Goal: Navigation & Orientation: Find specific page/section

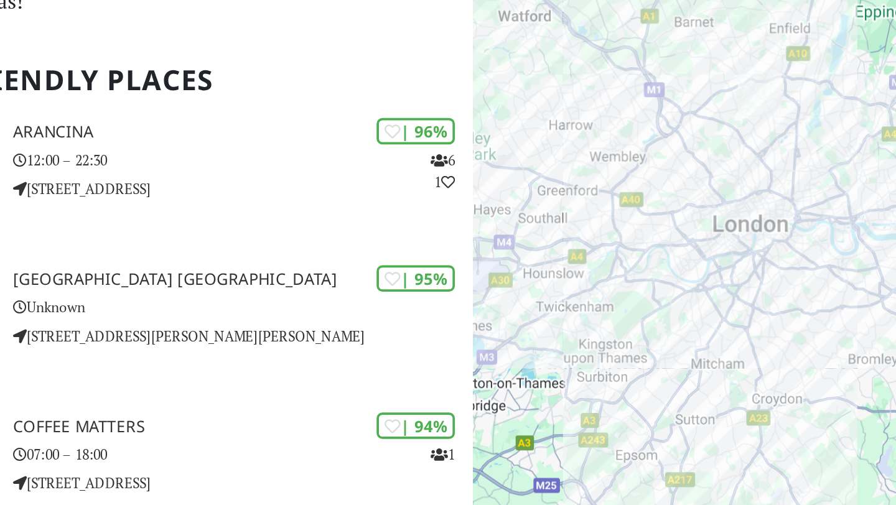
drag, startPoint x: 702, startPoint y: 340, endPoint x: 692, endPoint y: 250, distance: 90.8
click at [693, 249] on div "To navigate, press the arrow keys." at bounding box center [746, 283] width 299 height 505
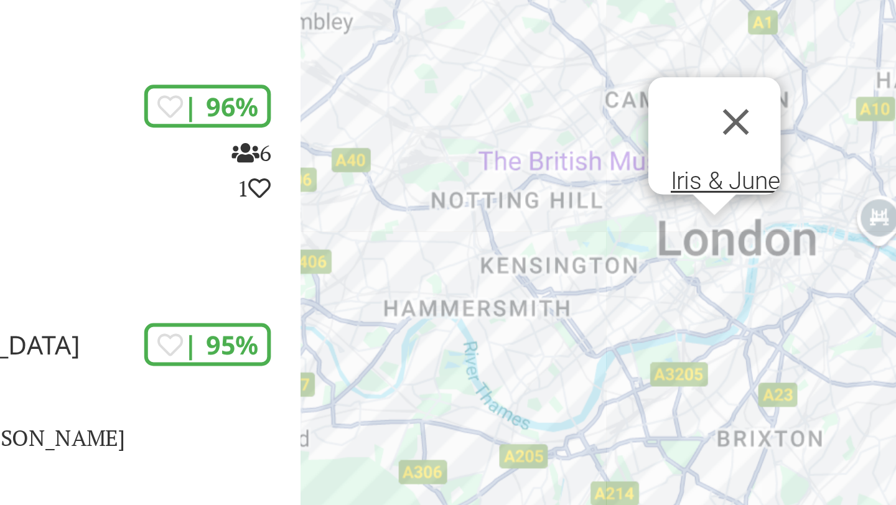
scroll to position [188, 0]
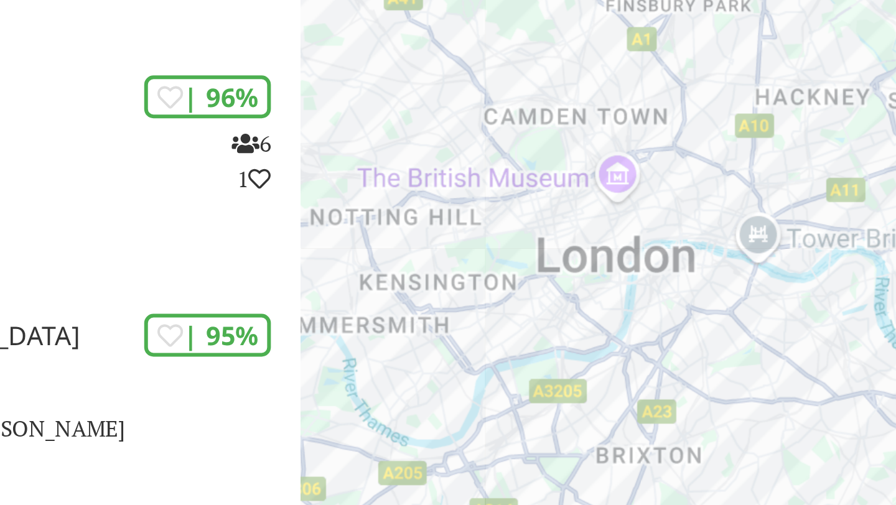
drag, startPoint x: 742, startPoint y: 259, endPoint x: 697, endPoint y: 264, distance: 45.1
click at [697, 264] on div "To navigate, press the arrow keys." at bounding box center [746, 283] width 299 height 505
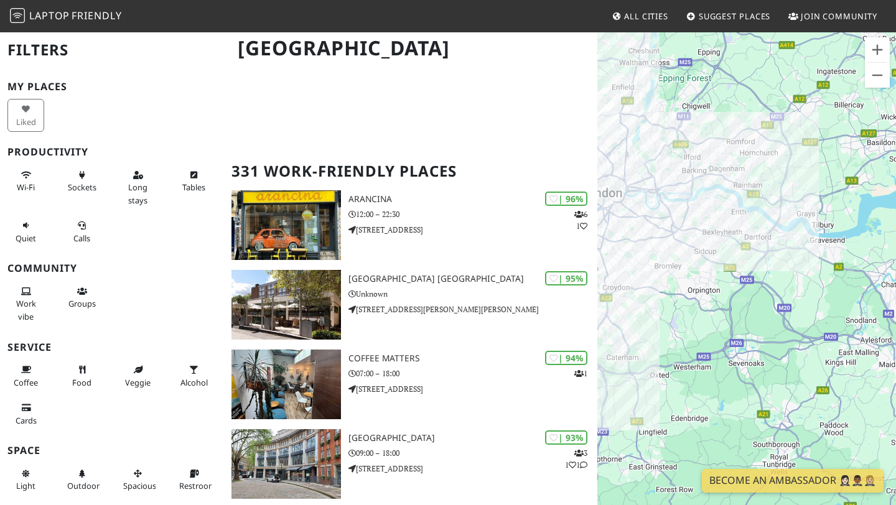
drag, startPoint x: 732, startPoint y: 247, endPoint x: 892, endPoint y: 326, distance: 178.3
click at [892, 326] on div "To navigate, press the arrow keys." at bounding box center [746, 283] width 299 height 505
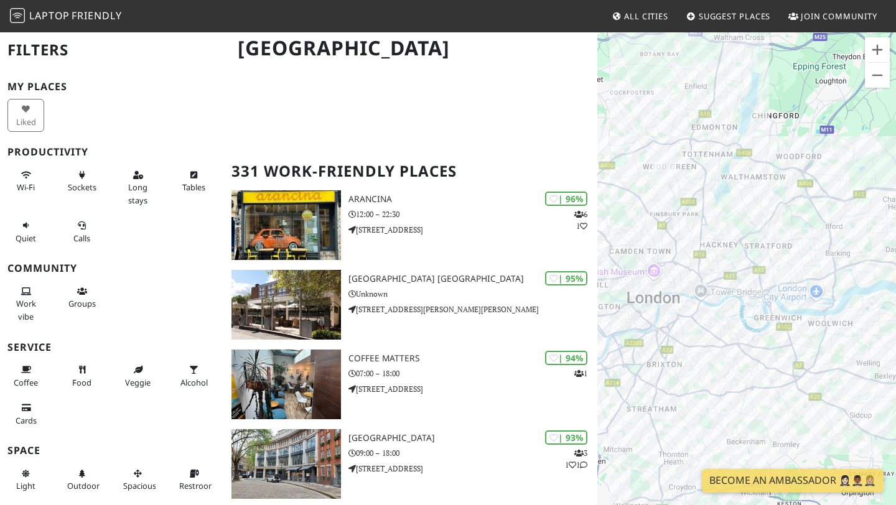
drag, startPoint x: 728, startPoint y: 158, endPoint x: 799, endPoint y: 158, distance: 70.9
click at [799, 159] on div "To navigate, press the arrow keys." at bounding box center [746, 283] width 299 height 505
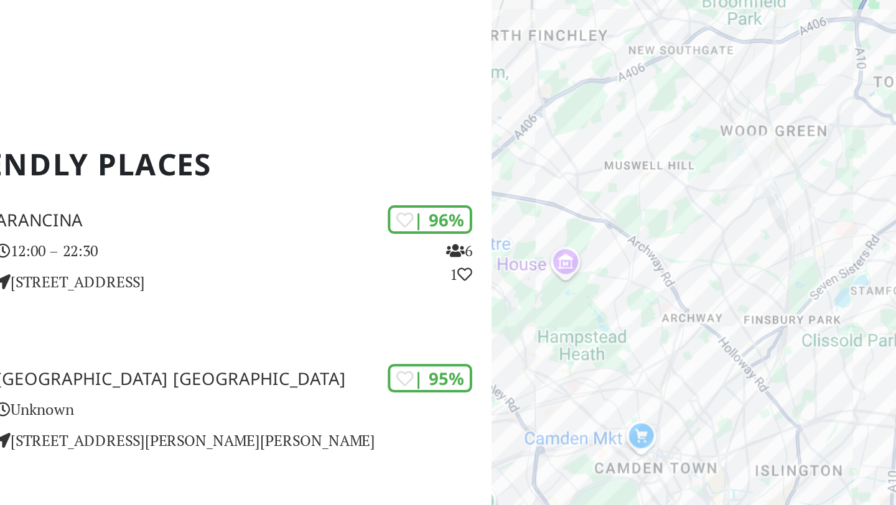
drag, startPoint x: 715, startPoint y: 207, endPoint x: 683, endPoint y: 202, distance: 32.6
click at [683, 202] on div "To navigate, press the arrow keys." at bounding box center [746, 283] width 299 height 505
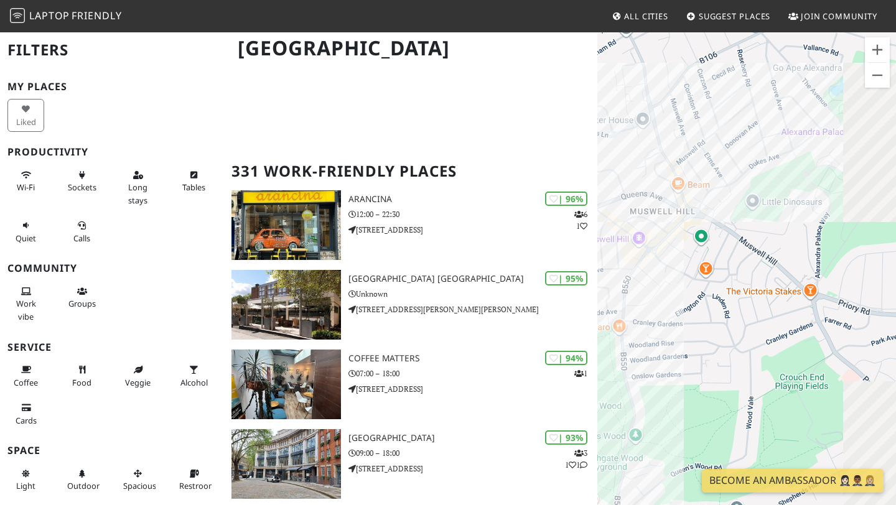
drag, startPoint x: 720, startPoint y: 225, endPoint x: 664, endPoint y: 170, distance: 78.8
click at [664, 170] on div "To navigate, press the arrow keys." at bounding box center [746, 283] width 299 height 505
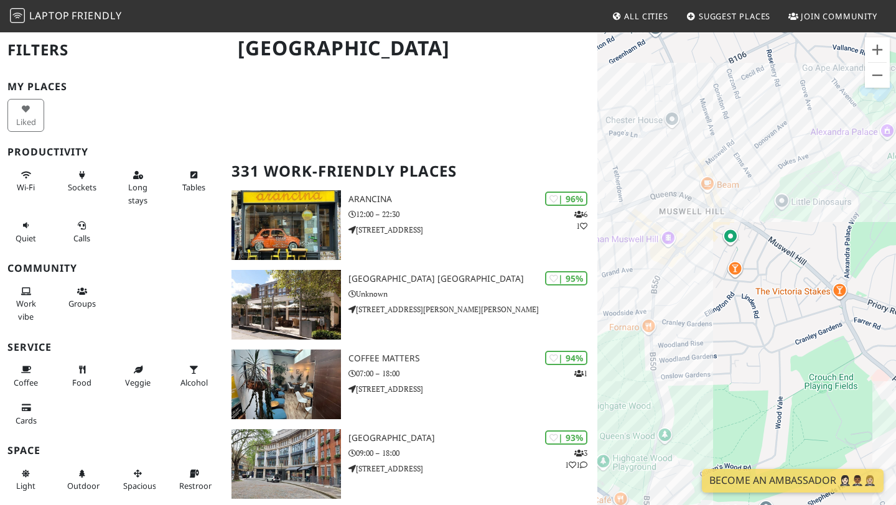
click at [673, 233] on div "To navigate, press the arrow keys." at bounding box center [746, 283] width 299 height 505
click at [686, 233] on div "To navigate, press the arrow keys. [PERSON_NAME]'s Café [GEOGRAPHIC_DATA]" at bounding box center [746, 283] width 299 height 505
click at [806, 208] on div "To navigate, press the arrow keys. [PERSON_NAME]'s Café [GEOGRAPHIC_DATA]" at bounding box center [746, 283] width 299 height 505
click at [739, 179] on button "Close" at bounding box center [754, 190] width 30 height 30
click at [724, 206] on div "To navigate, press the arrow keys. The Mossy Well" at bounding box center [746, 283] width 299 height 505
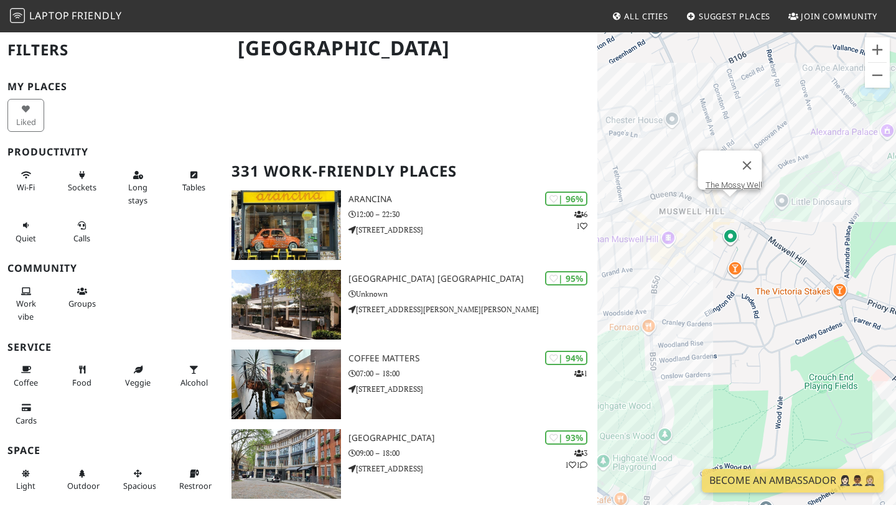
click at [814, 240] on div "To navigate, press the arrow keys. The Mossy Well" at bounding box center [746, 283] width 299 height 505
click at [755, 165] on button "Close" at bounding box center [747, 166] width 30 height 30
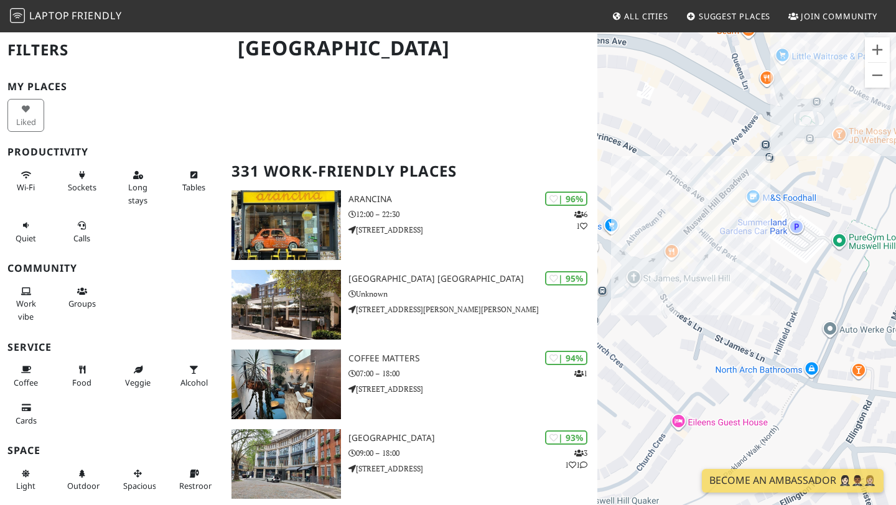
drag, startPoint x: 712, startPoint y: 264, endPoint x: 646, endPoint y: 291, distance: 70.9
click at [646, 291] on div "To navigate, press the arrow keys." at bounding box center [746, 283] width 299 height 505
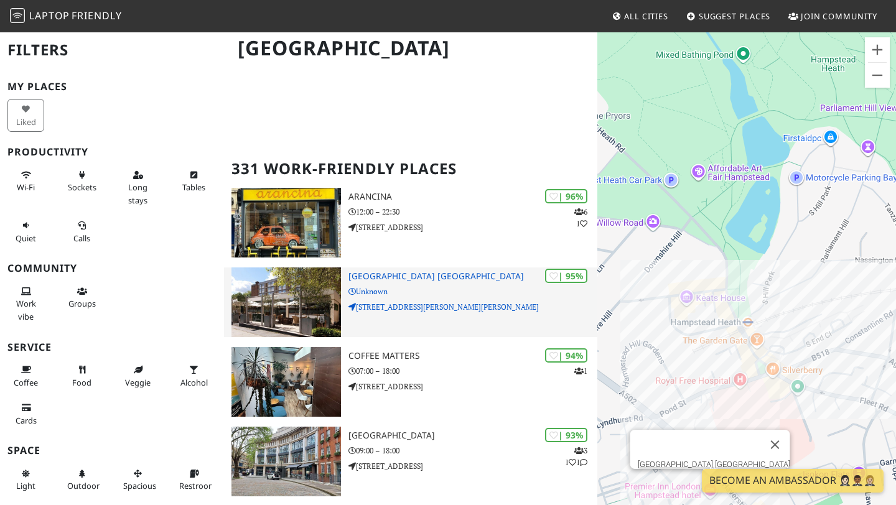
scroll to position [191, 0]
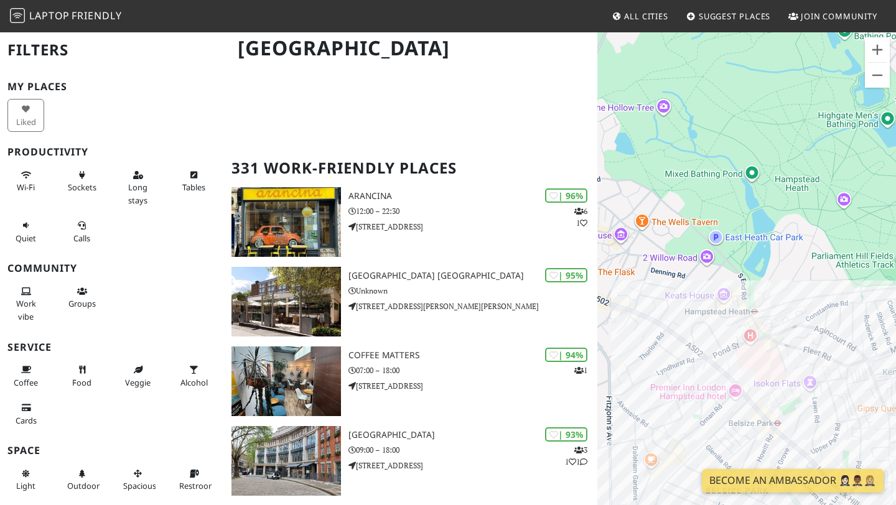
drag, startPoint x: 761, startPoint y: 300, endPoint x: 752, endPoint y: 300, distance: 8.7
click at [752, 300] on div "To navigate, press the arrow keys." at bounding box center [746, 283] width 299 height 505
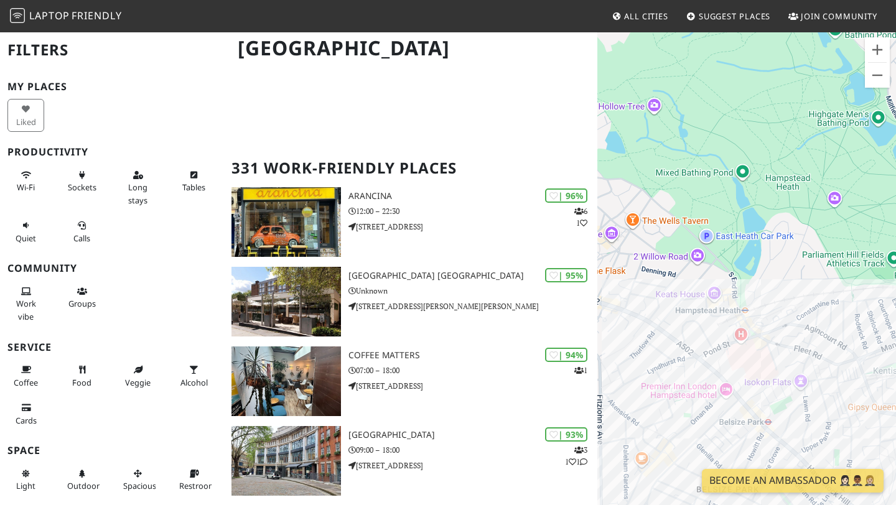
click at [738, 299] on div "To navigate, press the arrow keys." at bounding box center [746, 283] width 299 height 505
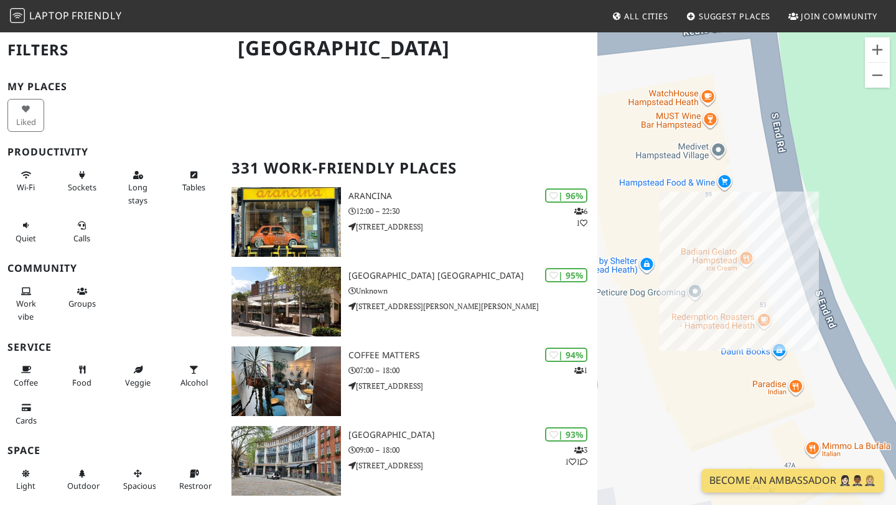
drag, startPoint x: 760, startPoint y: 364, endPoint x: 677, endPoint y: 224, distance: 162.9
click at [677, 224] on div "To navigate, press the arrow keys." at bounding box center [746, 283] width 299 height 505
